Goal: Information Seeking & Learning: Learn about a topic

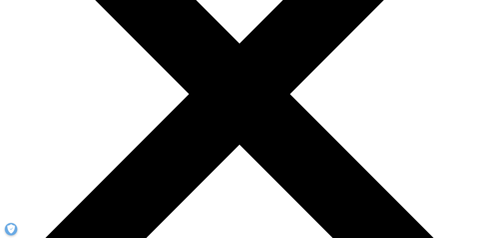
scroll to position [327, 0]
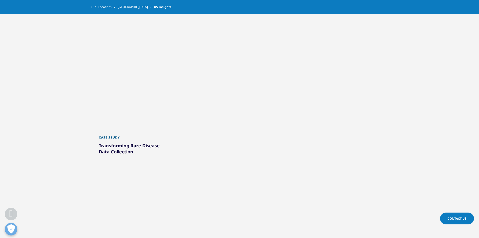
scroll to position [377, 0]
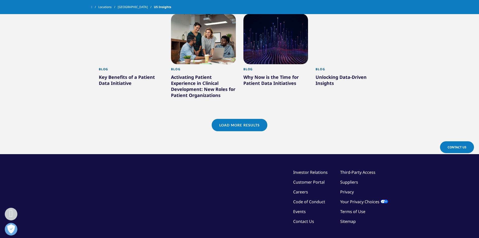
click at [245, 128] on link "Load More Results" at bounding box center [240, 125] width 56 height 12
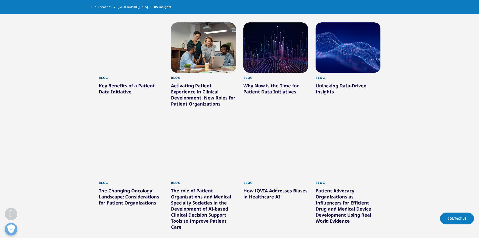
scroll to position [528, 0]
